Goal: Task Accomplishment & Management: Manage account settings

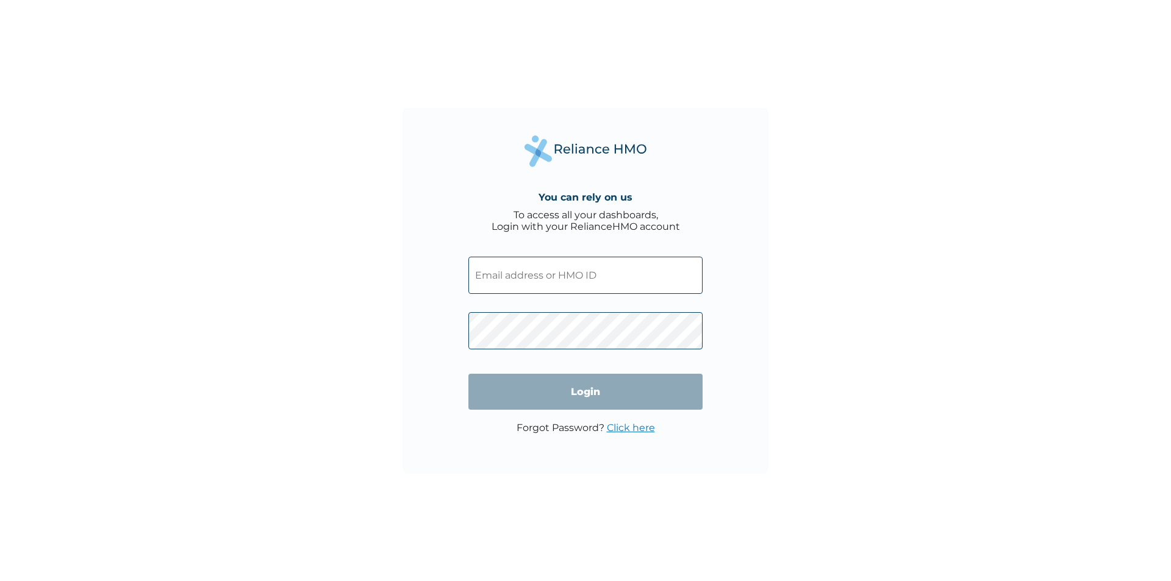
click at [691, 271] on input "text" at bounding box center [585, 275] width 234 height 37
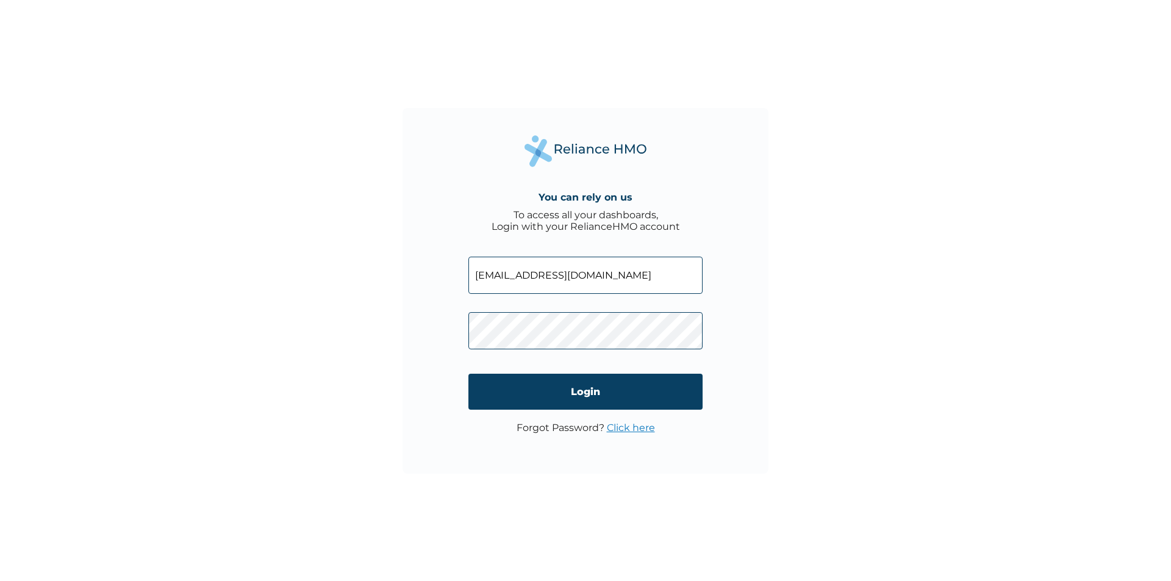
type input "[EMAIL_ADDRESS][DOMAIN_NAME]"
click at [600, 399] on input "Login" at bounding box center [585, 392] width 234 height 36
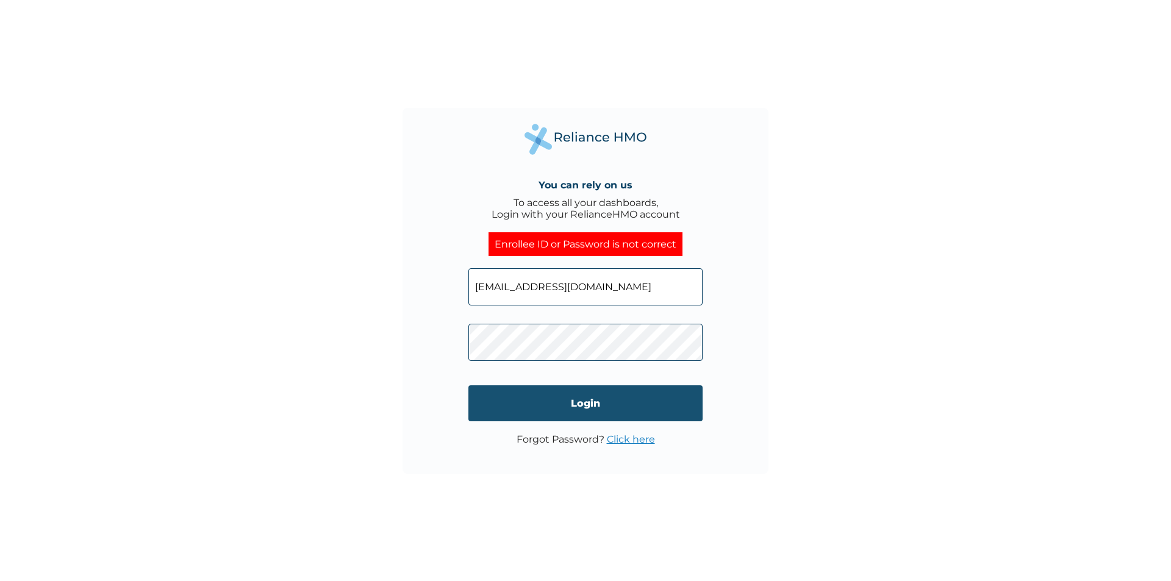
click at [588, 396] on input "Login" at bounding box center [585, 403] width 234 height 36
click at [691, 393] on input "Login" at bounding box center [585, 403] width 234 height 36
click at [600, 392] on input "Login" at bounding box center [585, 403] width 234 height 36
click at [664, 406] on input "Login" at bounding box center [585, 403] width 234 height 36
click at [602, 280] on input "[EMAIL_ADDRESS][DOMAIN_NAME]" at bounding box center [585, 286] width 234 height 37
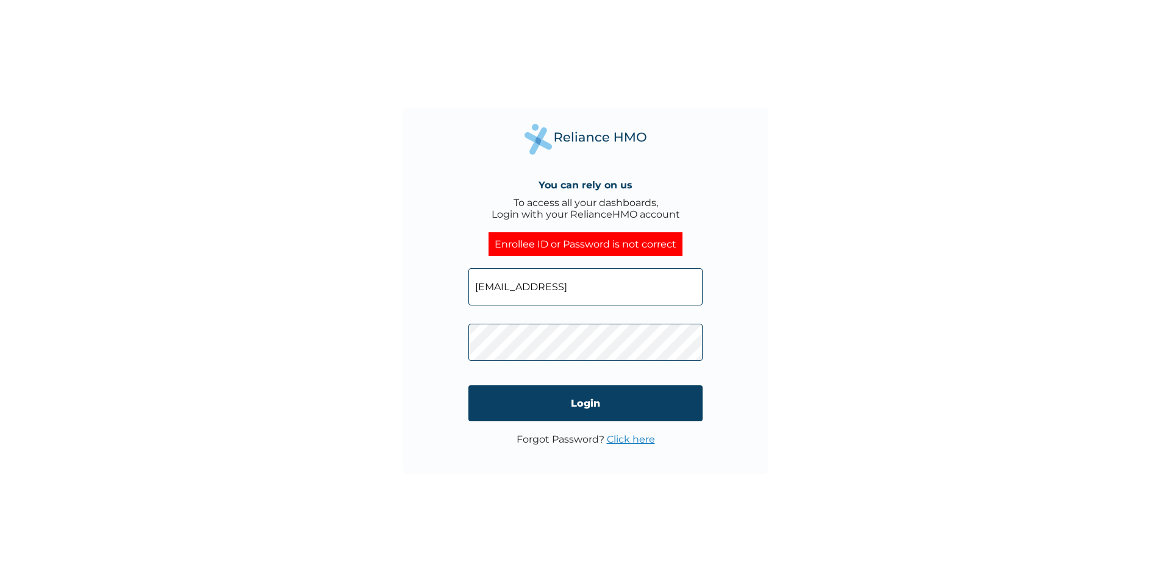
type input "[EMAIL_ADDRESS][DOMAIN_NAME]"
click at [638, 393] on input "Login" at bounding box center [585, 403] width 234 height 36
click at [651, 442] on link "Click here" at bounding box center [631, 440] width 48 height 12
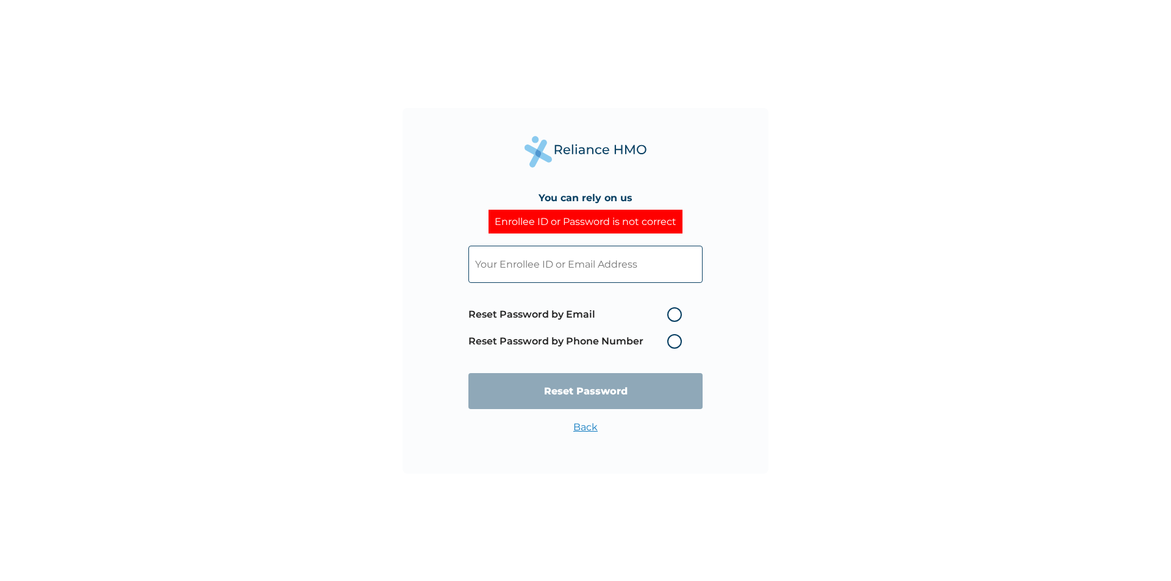
click at [677, 342] on label "Reset Password by Phone Number" at bounding box center [578, 341] width 220 height 15
click at [642, 270] on input "text" at bounding box center [585, 264] width 234 height 37
type input "P"
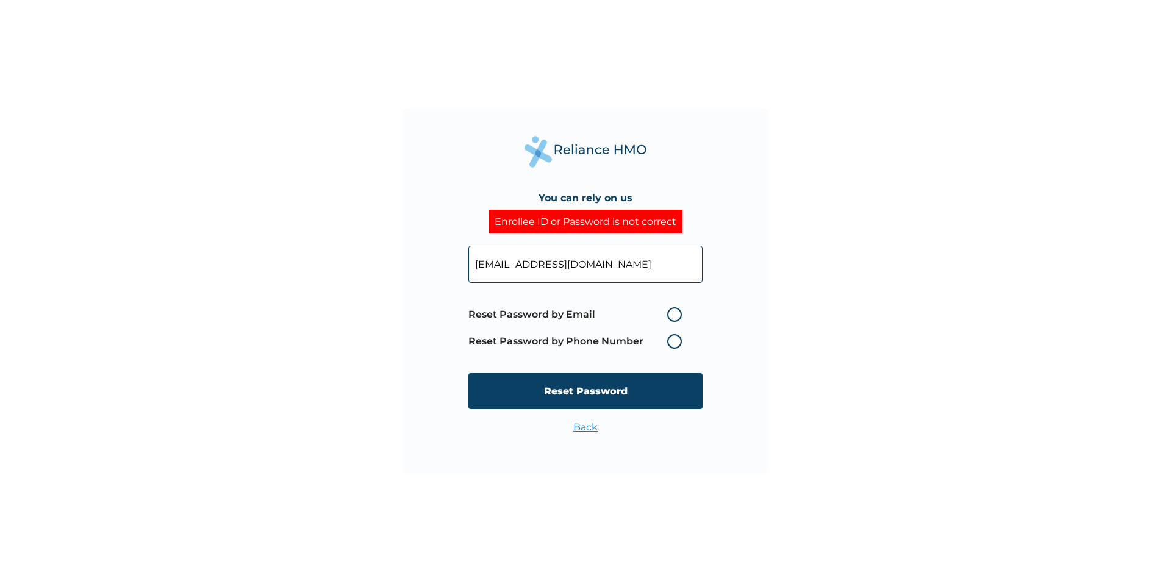
type input "[EMAIL_ADDRESS][DOMAIN_NAME]"
click at [671, 339] on label "Reset Password by Phone Number" at bounding box center [578, 341] width 220 height 15
click at [676, 343] on label "Reset Password by Phone Number" at bounding box center [578, 341] width 220 height 15
click at [676, 341] on label "Reset Password by Phone Number" at bounding box center [578, 341] width 220 height 15
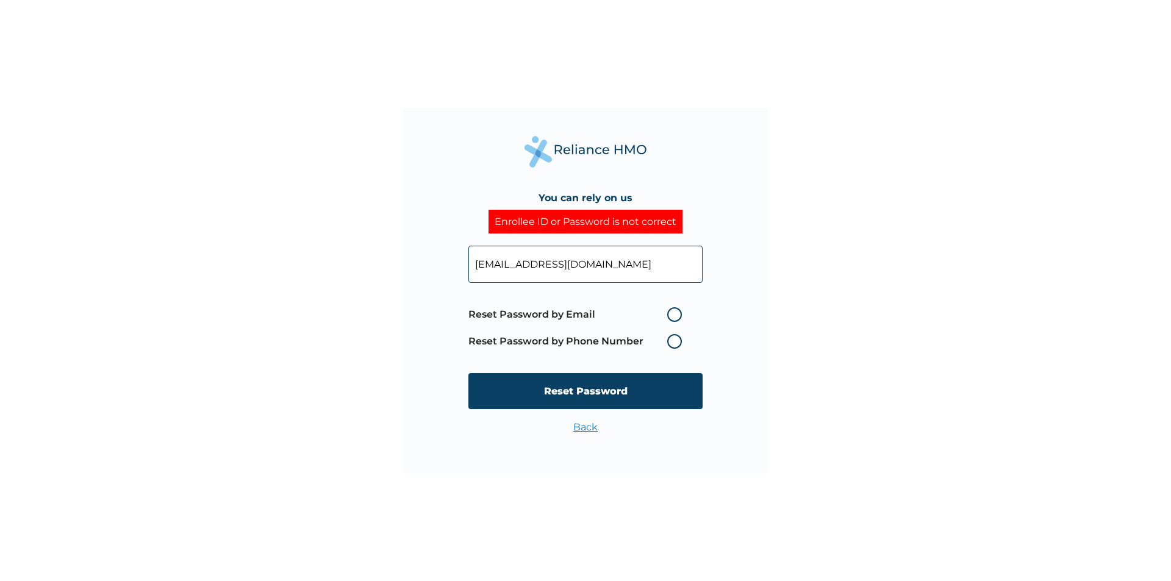
click at [676, 315] on label "Reset Password by Email" at bounding box center [578, 314] width 220 height 15
click at [670, 315] on input "Reset Password by Email" at bounding box center [660, 315] width 20 height 20
radio input "true"
click at [678, 318] on label "Reset Password by Email" at bounding box center [578, 314] width 220 height 15
click at [670, 318] on input "Reset Password by Email" at bounding box center [660, 315] width 20 height 20
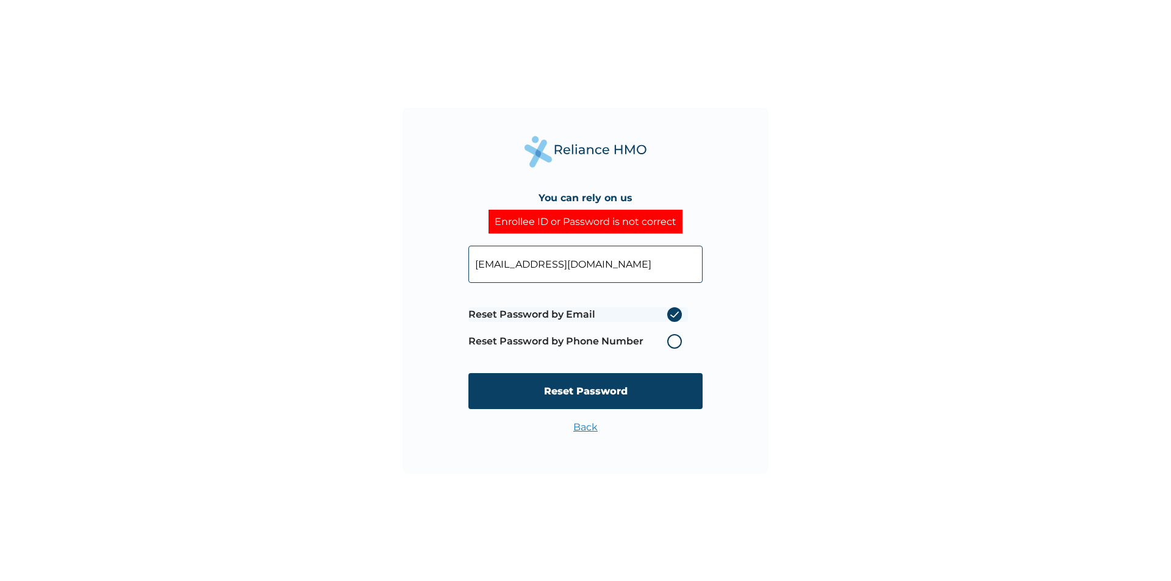
click at [673, 342] on label "Reset Password by Phone Number" at bounding box center [578, 341] width 220 height 15
click at [642, 268] on input "[EMAIL_ADDRESS][DOMAIN_NAME]" at bounding box center [585, 264] width 234 height 37
click at [679, 342] on label "Reset Password by Phone Number" at bounding box center [578, 341] width 220 height 15
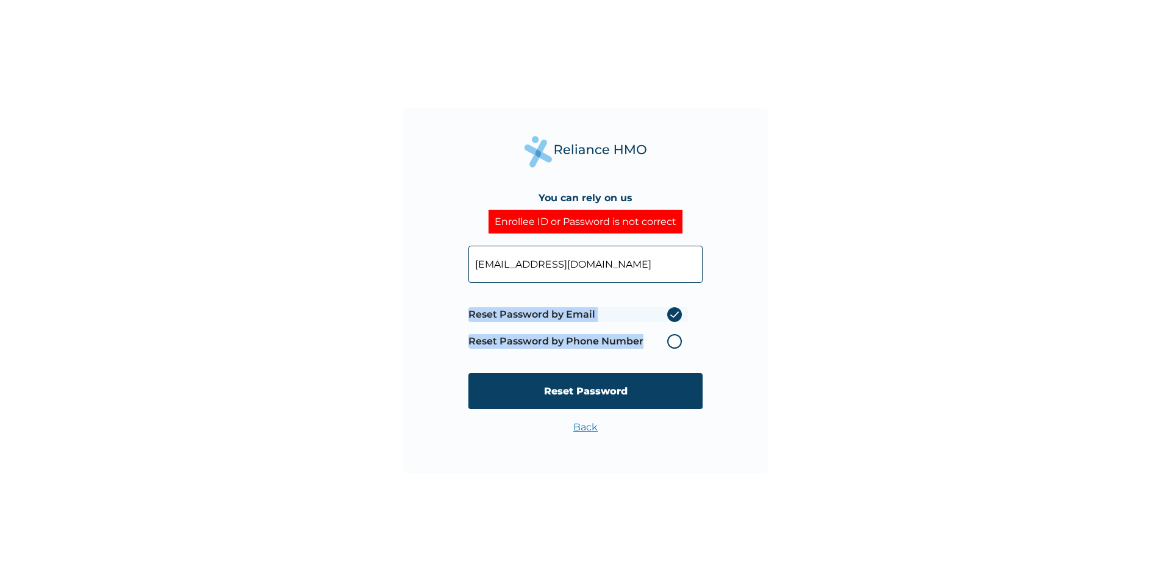
click at [677, 341] on label "Reset Password by Phone Number" at bounding box center [578, 341] width 220 height 15
drag, startPoint x: 677, startPoint y: 340, endPoint x: 812, endPoint y: 301, distance: 140.3
click at [812, 301] on div "You can rely on us Enrollee ID or Password is not correct [EMAIL_ADDRESS][DOMAI…" at bounding box center [585, 290] width 1171 height 581
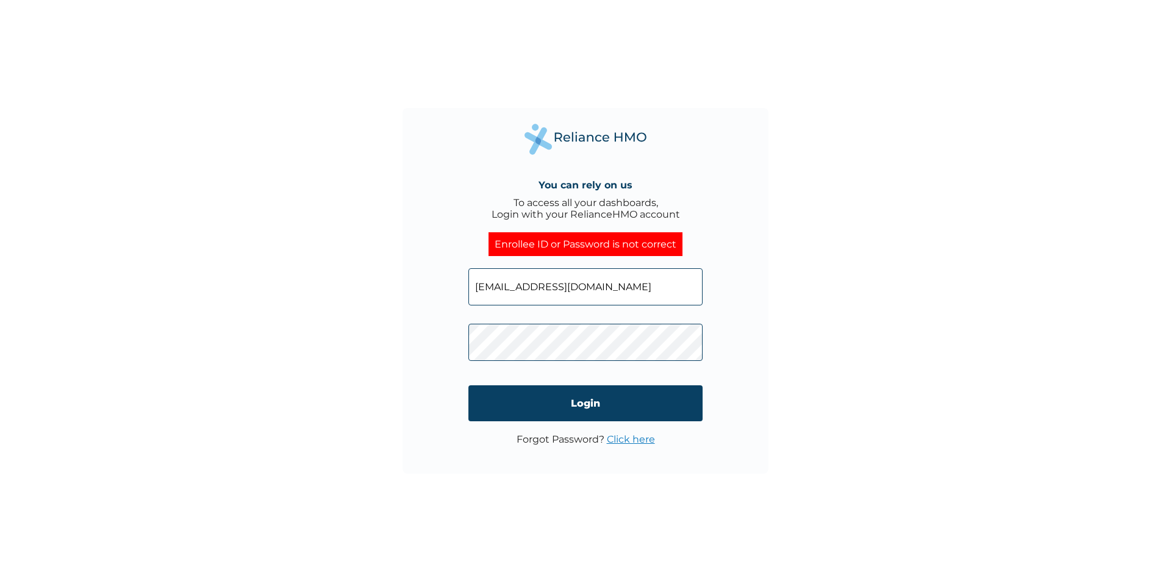
click at [632, 440] on link "Click here" at bounding box center [631, 440] width 48 height 12
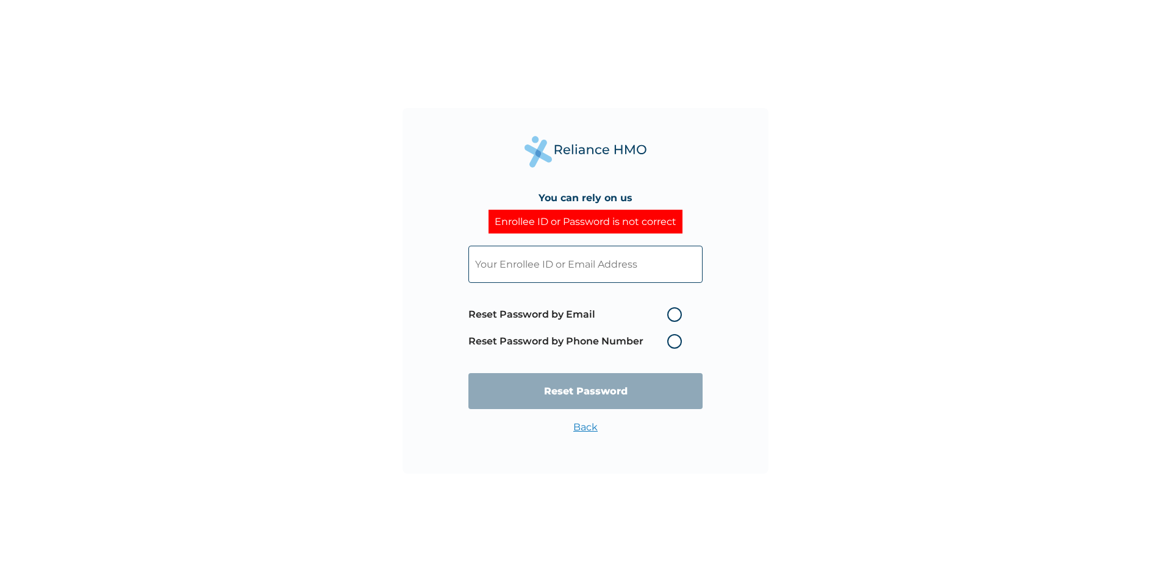
click at [677, 345] on label "Reset Password by Phone Number" at bounding box center [578, 341] width 220 height 15
click at [648, 268] on input "text" at bounding box center [585, 264] width 234 height 37
type input "[EMAIL_ADDRESS][DOMAIN_NAME]"
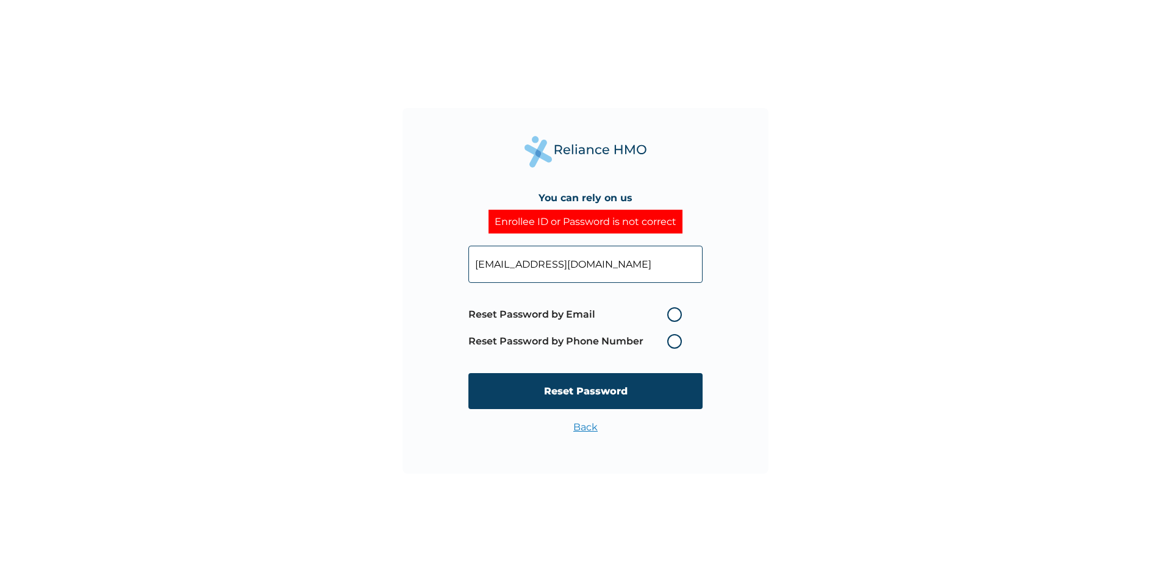
click at [677, 338] on label "Reset Password by Phone Number" at bounding box center [578, 341] width 220 height 15
click at [676, 345] on label "Reset Password by Phone Number" at bounding box center [578, 341] width 220 height 15
click at [678, 314] on label "Reset Password by Email" at bounding box center [578, 314] width 220 height 15
click at [670, 314] on input "Reset Password by Email" at bounding box center [660, 315] width 20 height 20
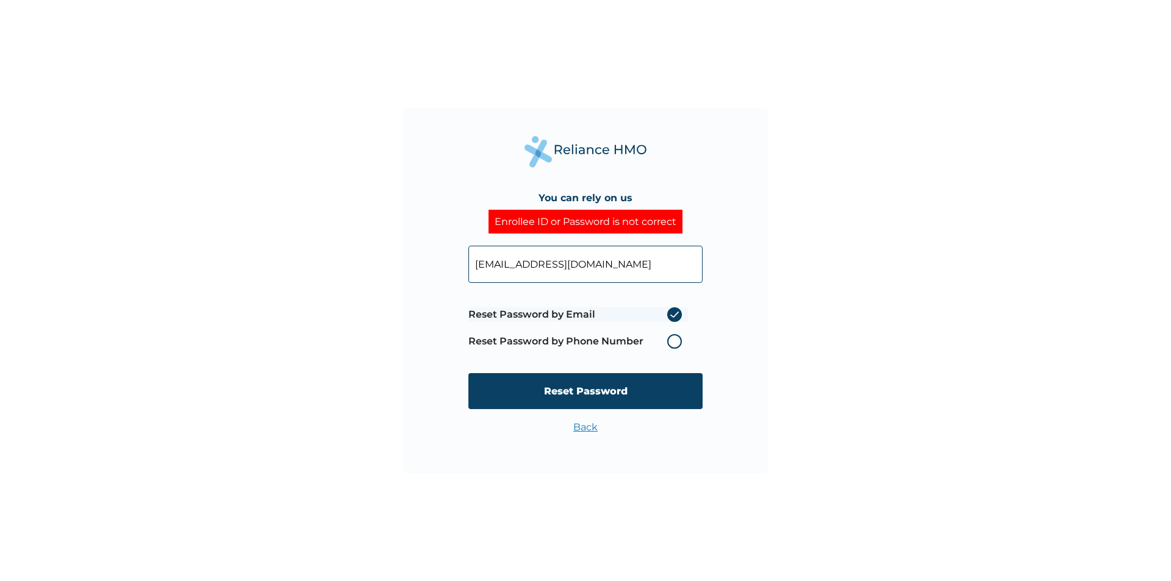
radio input "true"
click at [672, 339] on label "Reset Password by Phone Number" at bounding box center [578, 341] width 220 height 15
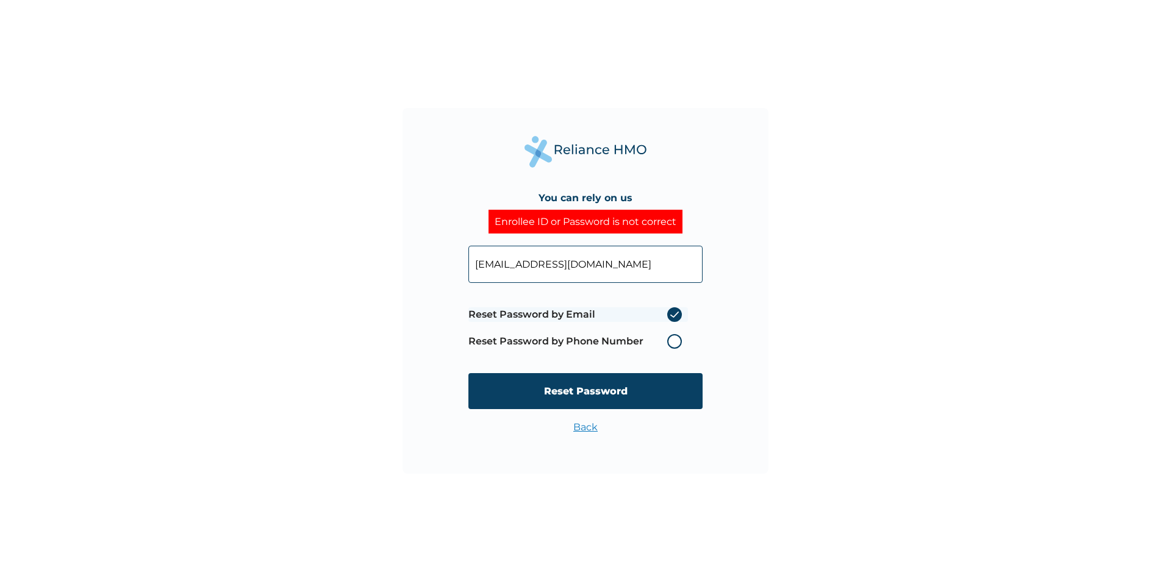
click at [676, 316] on label "Reset Password by Email" at bounding box center [578, 314] width 220 height 15
click at [670, 316] on input "Reset Password by Email" at bounding box center [660, 315] width 20 height 20
click at [648, 386] on input "Reset Password" at bounding box center [585, 391] width 234 height 36
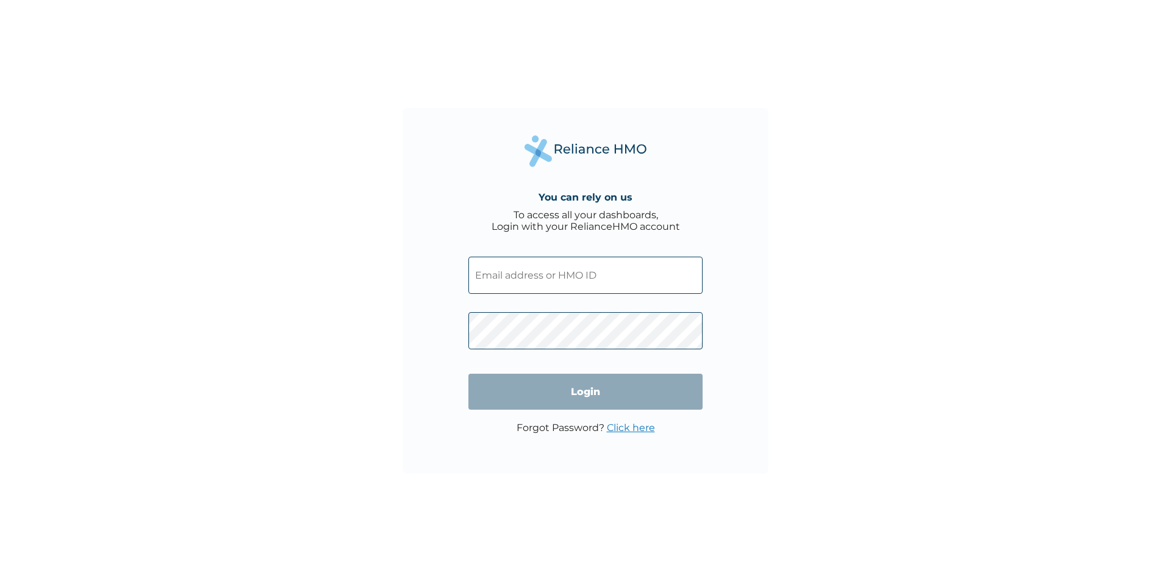
click at [518, 281] on input "text" at bounding box center [585, 275] width 234 height 37
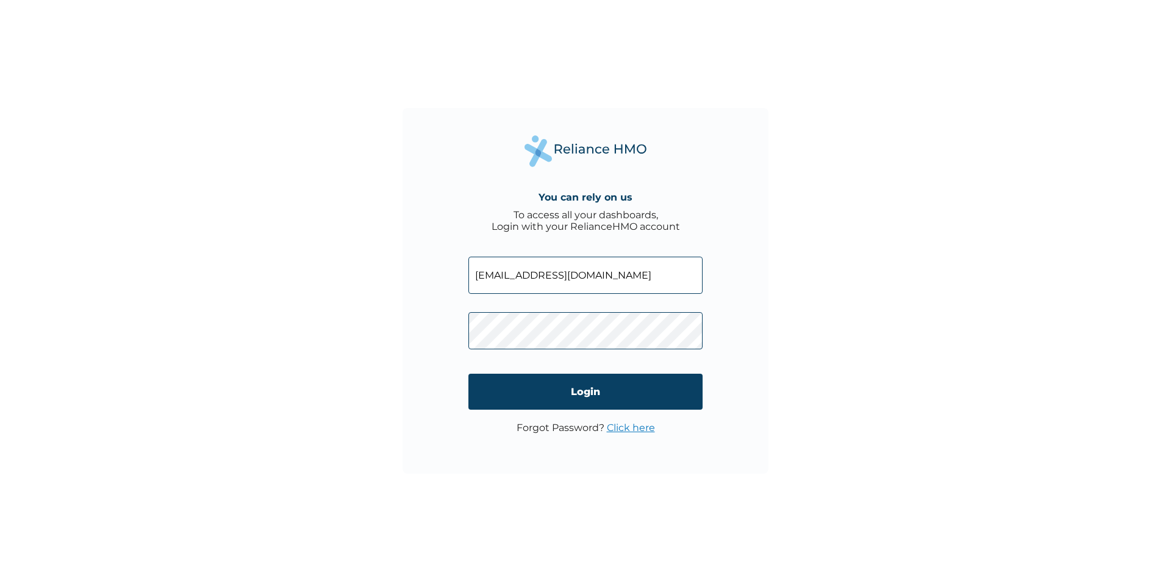
click at [553, 274] on input "peterkebiru@gnail.com" at bounding box center [585, 275] width 234 height 37
type input "peterkebiru@gmail.com"
click at [561, 383] on input "Login" at bounding box center [585, 392] width 234 height 36
